Goal: Information Seeking & Learning: Learn about a topic

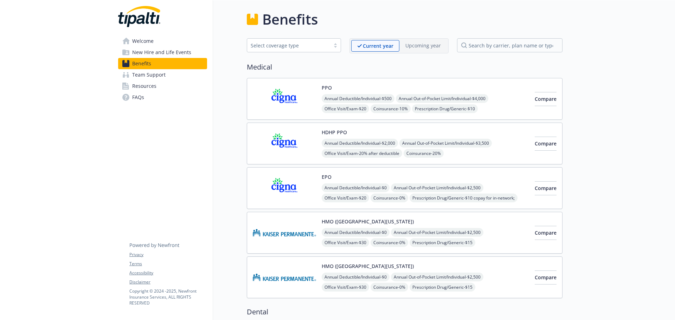
click at [148, 40] on span "Welcome" at bounding box center [142, 41] width 21 height 11
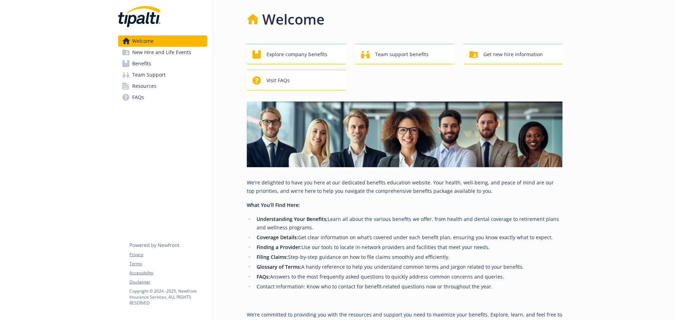
click at [156, 52] on span "New Hire and Life Events" at bounding box center [161, 52] width 59 height 11
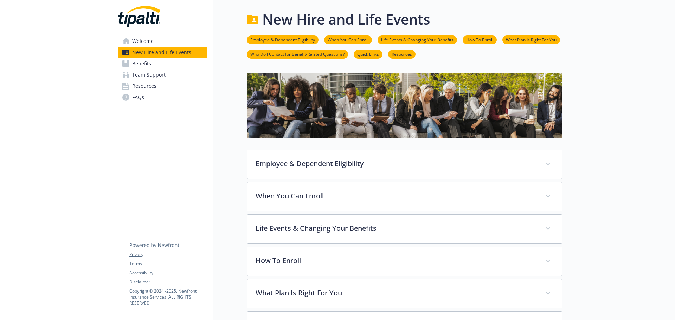
scroll to position [35, 0]
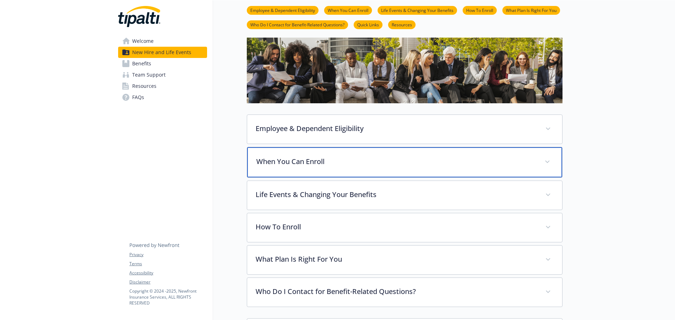
click at [343, 172] on div "When You Can Enroll" at bounding box center [404, 162] width 315 height 30
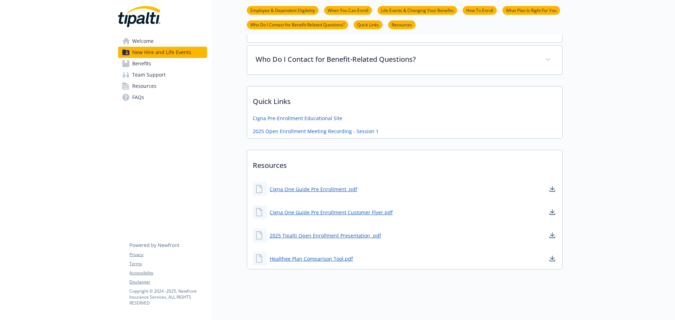
scroll to position [335, 0]
click at [130, 42] on link "Welcome" at bounding box center [162, 41] width 89 height 11
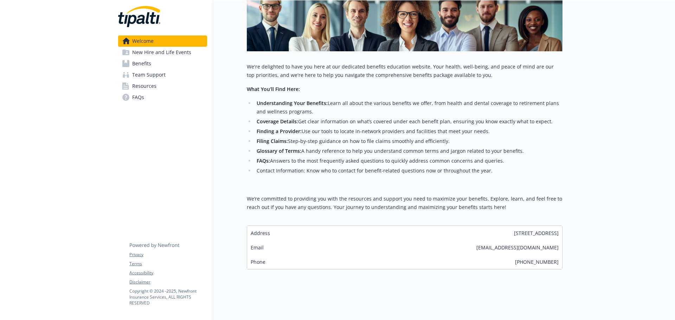
scroll to position [121, 0]
click at [118, 36] on link "Welcome" at bounding box center [162, 41] width 89 height 11
click at [160, 68] on link "Benefits" at bounding box center [162, 63] width 89 height 11
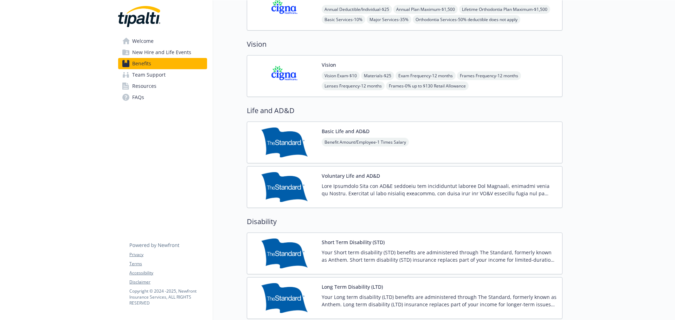
scroll to position [368, 0]
